Goal: Go to known website: Access a specific website the user already knows

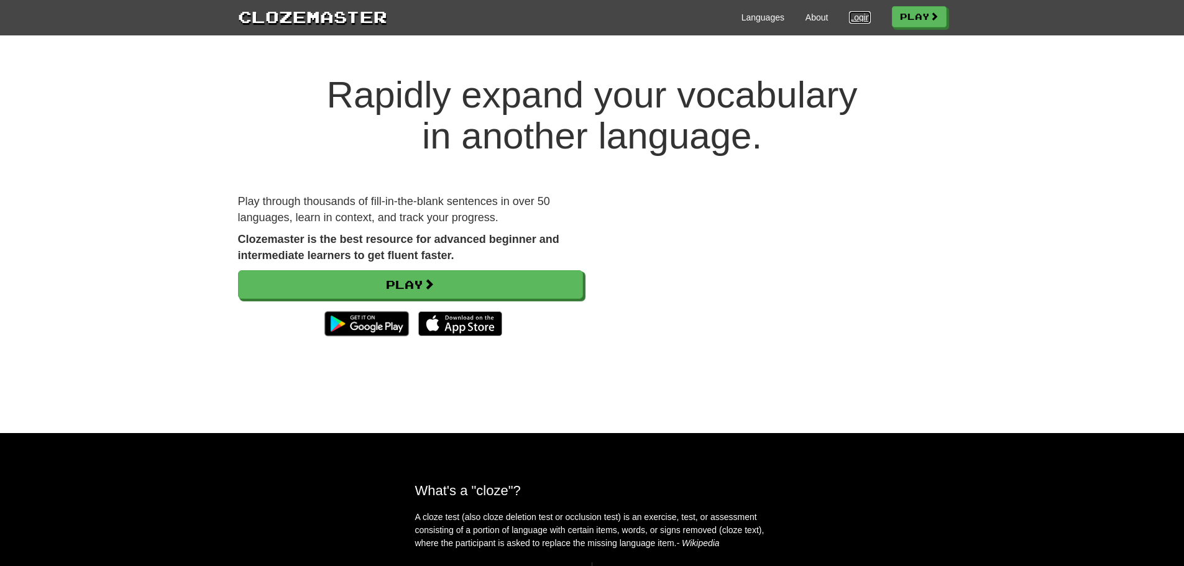
click at [854, 16] on link "Login" at bounding box center [859, 17] width 21 height 12
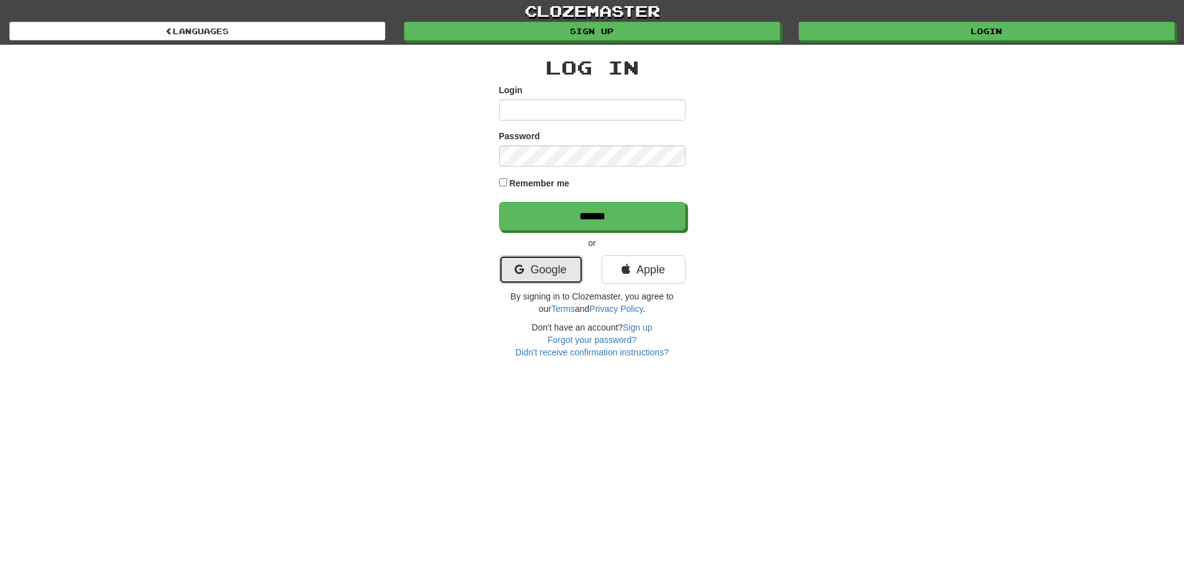
click at [558, 265] on link "Google" at bounding box center [541, 269] width 84 height 29
